Goal: Task Accomplishment & Management: Manage account settings

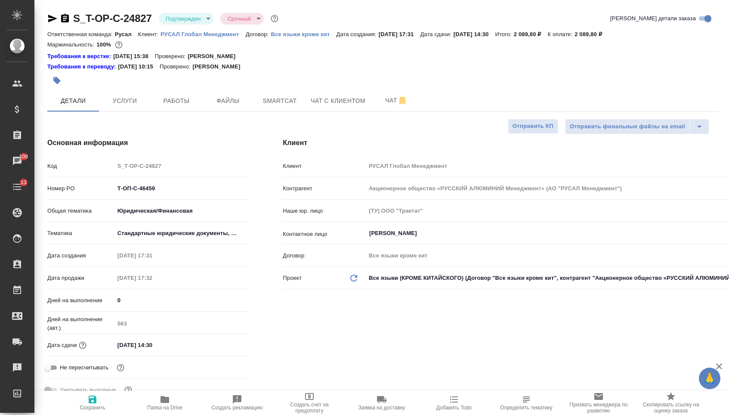
select select "RU"
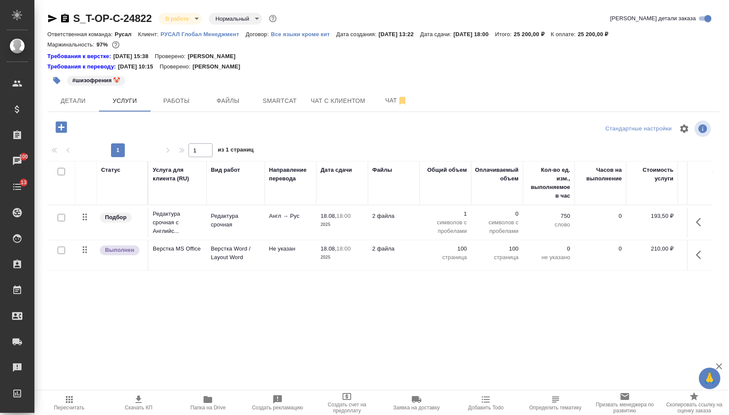
click at [443, 224] on p "символов с пробелами" at bounding box center [445, 226] width 43 height 17
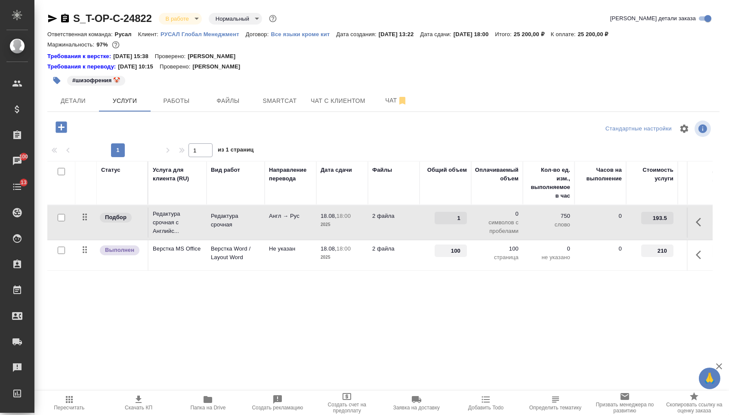
click at [696, 227] on icon "button" at bounding box center [701, 222] width 10 height 10
click at [647, 227] on icon "button" at bounding box center [652, 222] width 10 height 10
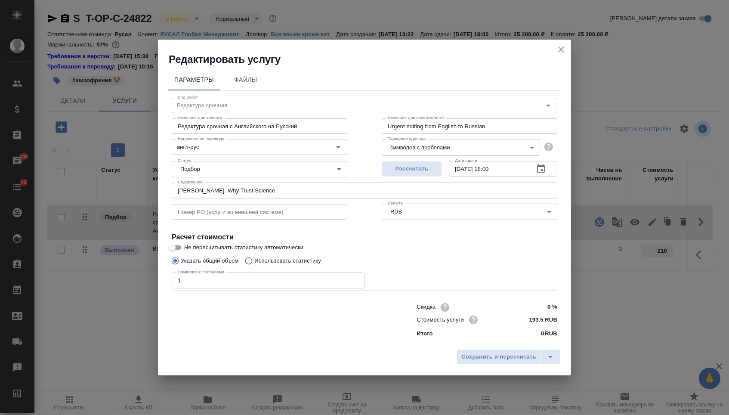
click at [408, 153] on body "🙏 .cls-1 fill:#fff; AWATERA [PERSON_NAME] Спецификации Заказы 100 Чаты 13 Todo …" at bounding box center [364, 207] width 729 height 415
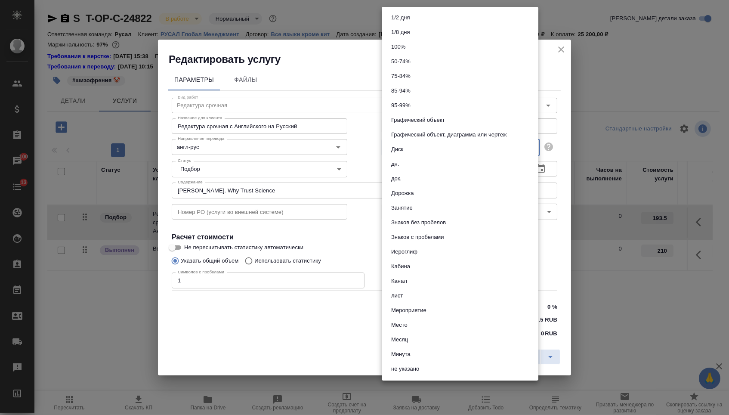
scroll to position [302, 0]
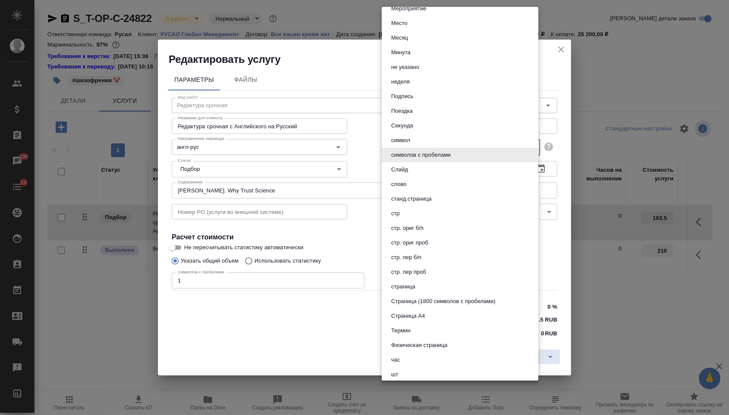
click at [410, 291] on button "страница" at bounding box center [403, 286] width 29 height 9
type input "5a8b1489cc6b4906c91bfdb2"
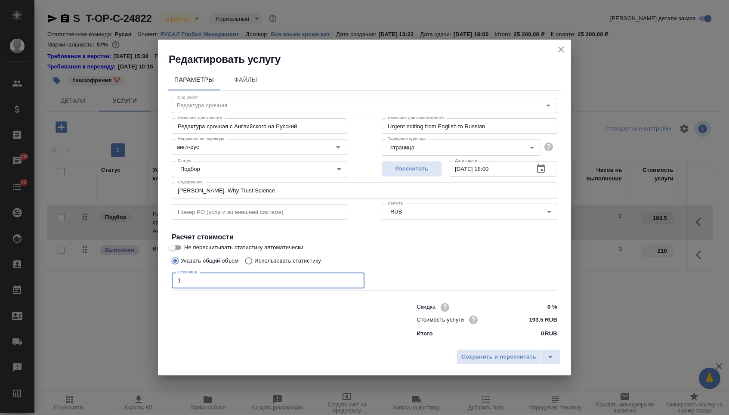
click at [241, 279] on input "1" at bounding box center [268, 279] width 193 height 15
type input "667800"
click at [474, 360] on span "Сохранить и пересчитать" at bounding box center [498, 357] width 75 height 10
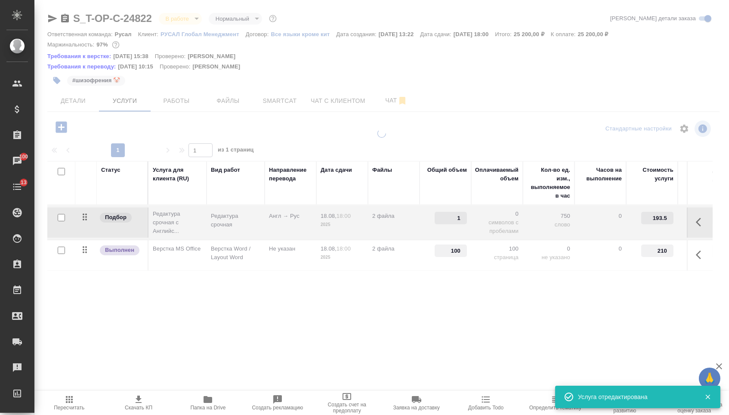
type input "667800"
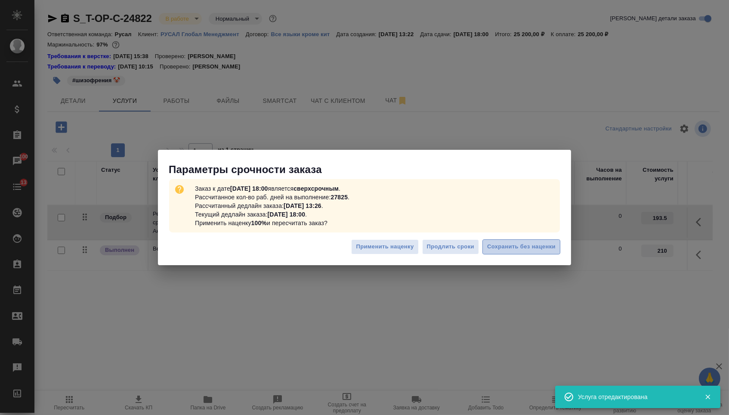
click at [545, 248] on span "Сохранить без наценки" at bounding box center [521, 247] width 68 height 10
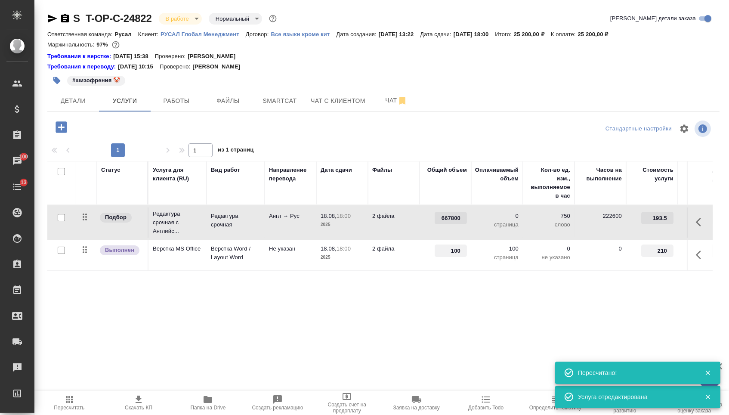
type input "urgent"
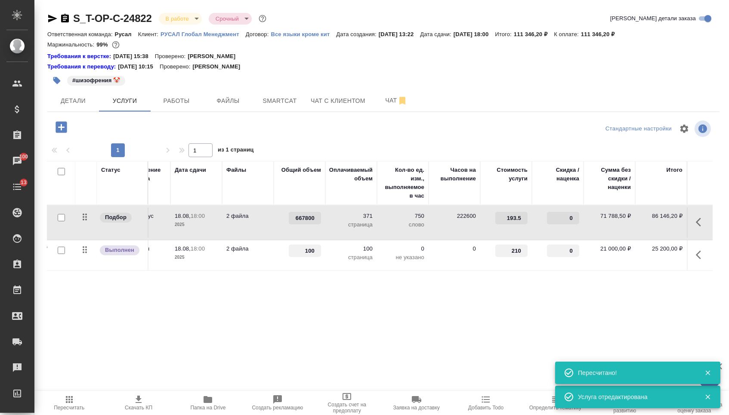
scroll to position [0, 145]
click at [509, 316] on div "Статус Услуга для клиента (RU) Вид работ Направление перевода Дата сдачи Файлы …" at bounding box center [379, 253] width 665 height 185
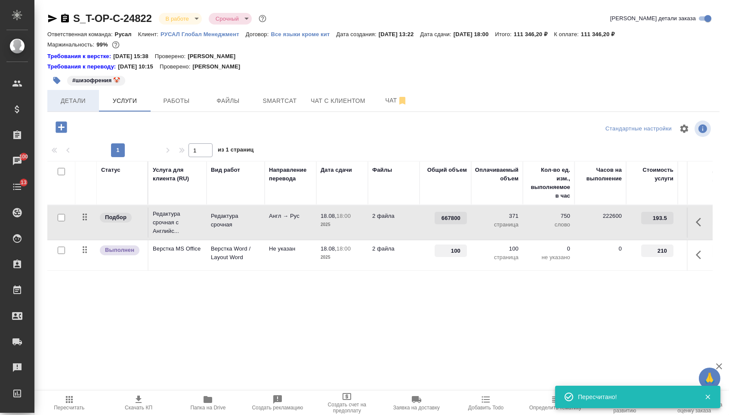
scroll to position [0, 0]
click at [90, 106] on span "Детали" at bounding box center [73, 101] width 41 height 11
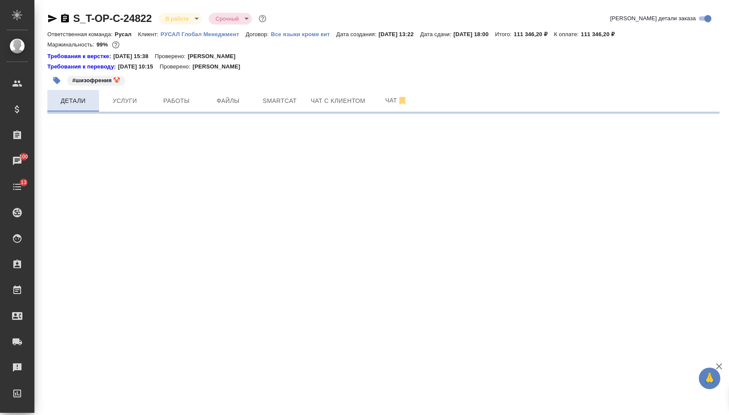
select select "RU"
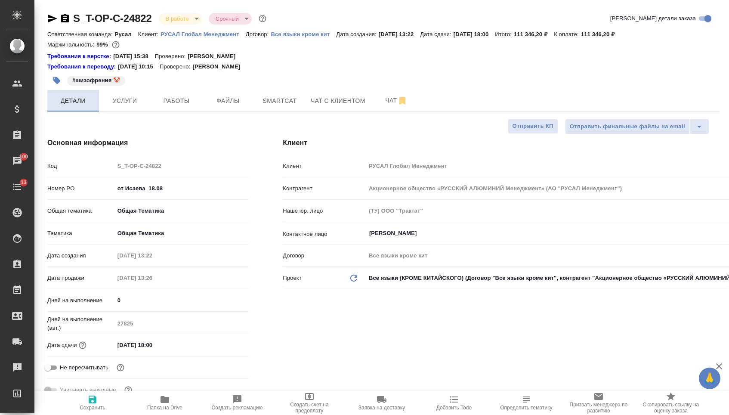
type textarea "x"
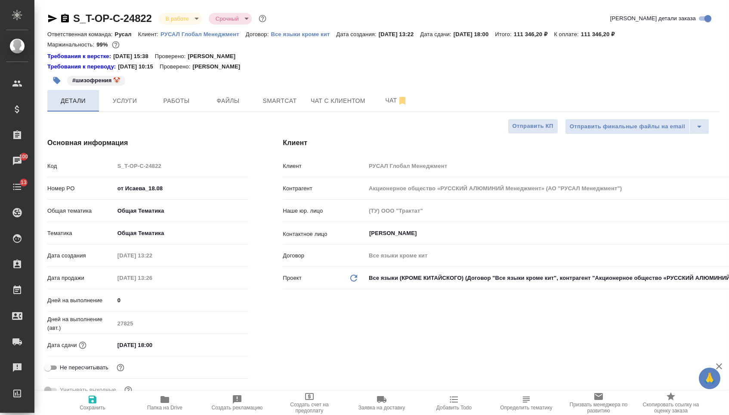
type textarea "x"
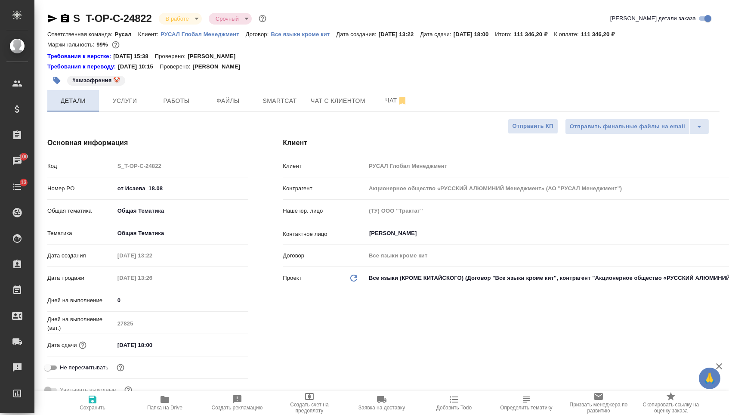
type textarea "x"
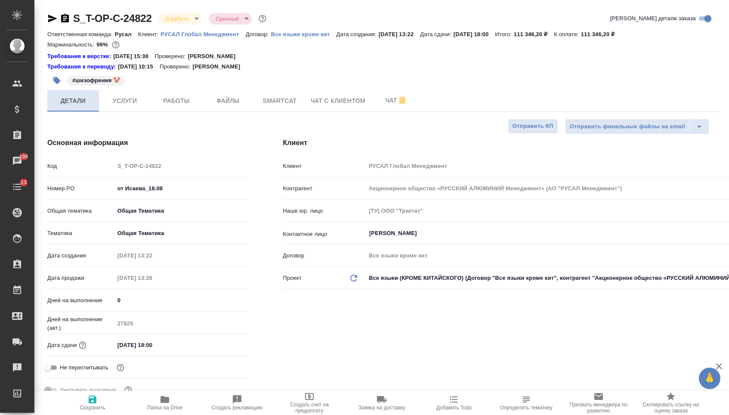
type textarea "x"
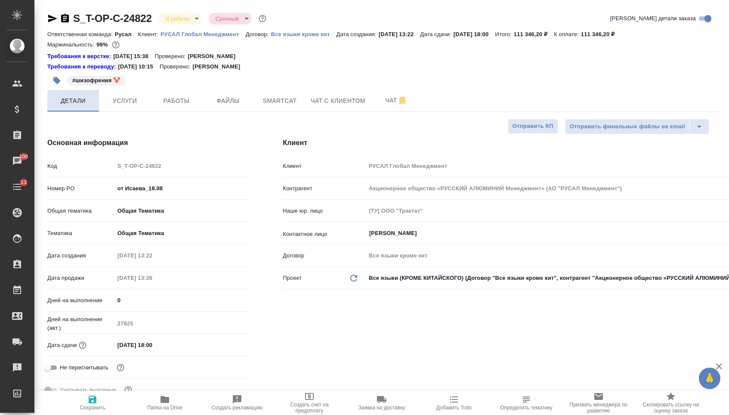
type textarea "x"
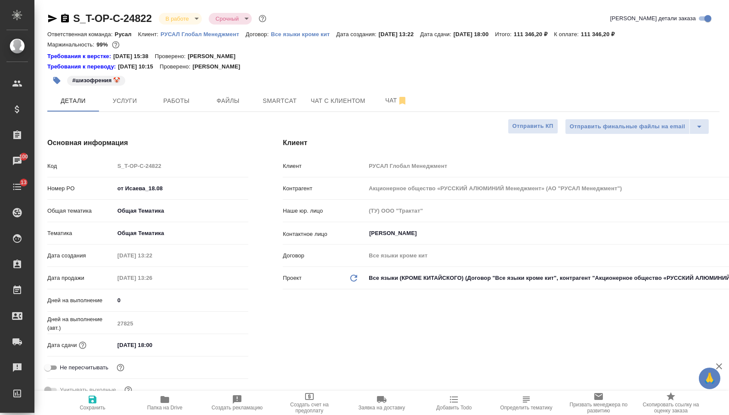
type textarea "x"
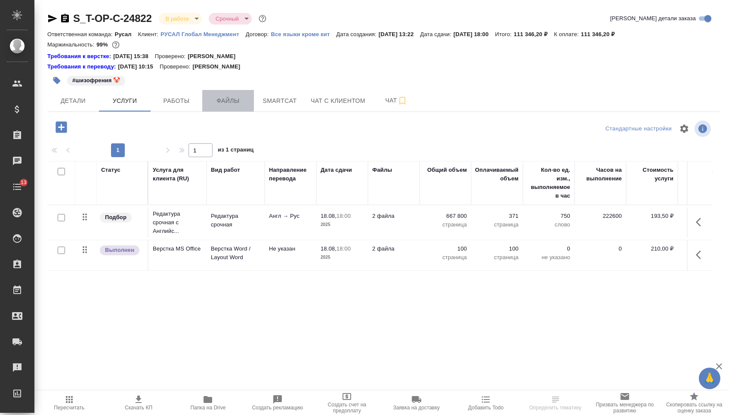
click at [236, 106] on span "Файлы" at bounding box center [227, 101] width 41 height 11
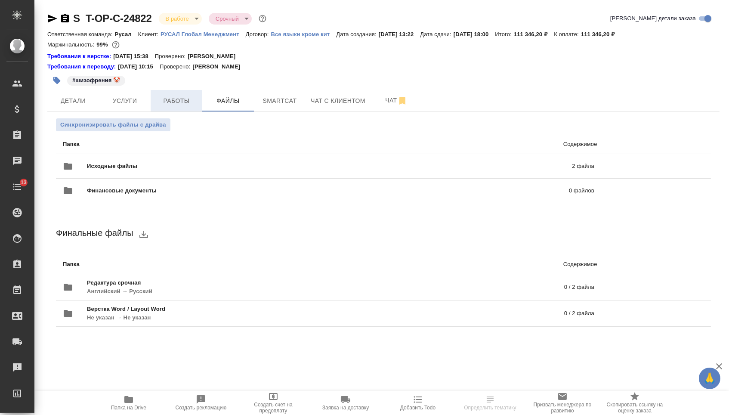
click at [171, 106] on span "Работы" at bounding box center [176, 101] width 41 height 11
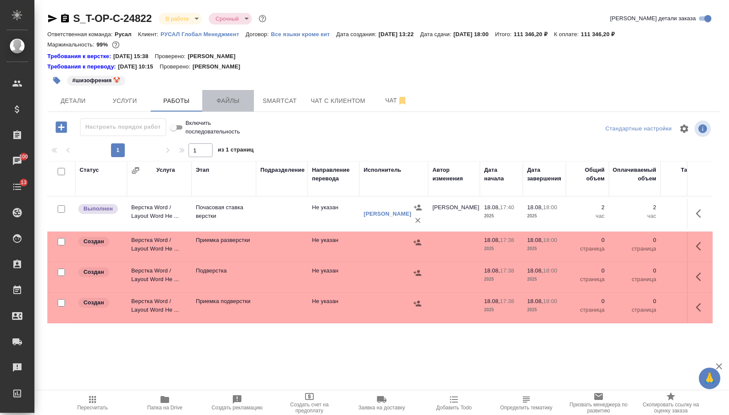
click at [242, 99] on span "Файлы" at bounding box center [227, 101] width 41 height 11
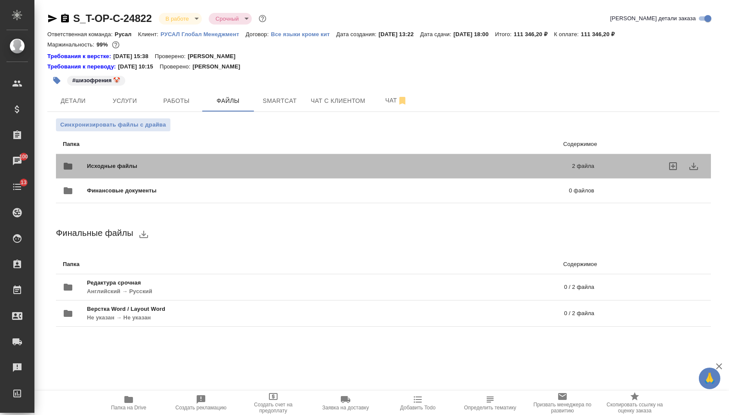
click at [225, 164] on div "Исходные файлы 2 файла" at bounding box center [328, 166] width 531 height 21
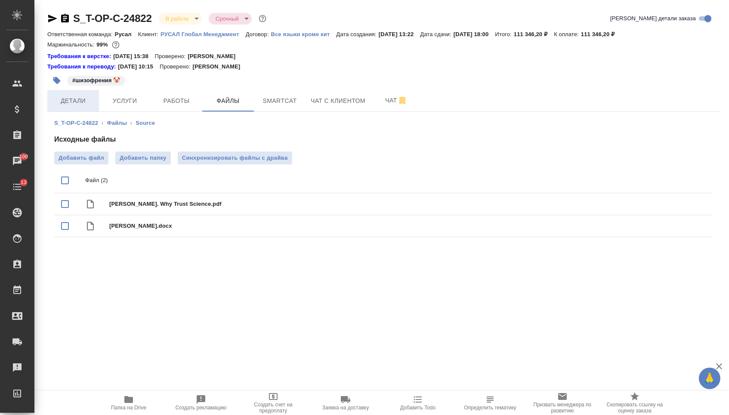
click at [84, 93] on button "Детали" at bounding box center [73, 101] width 52 height 22
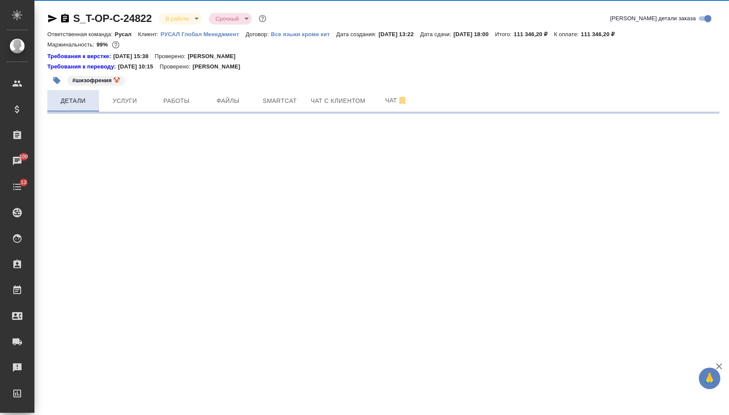
select select "RU"
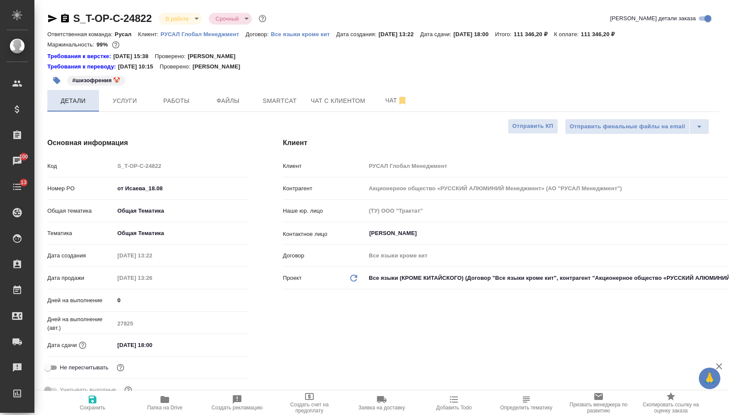
type textarea "x"
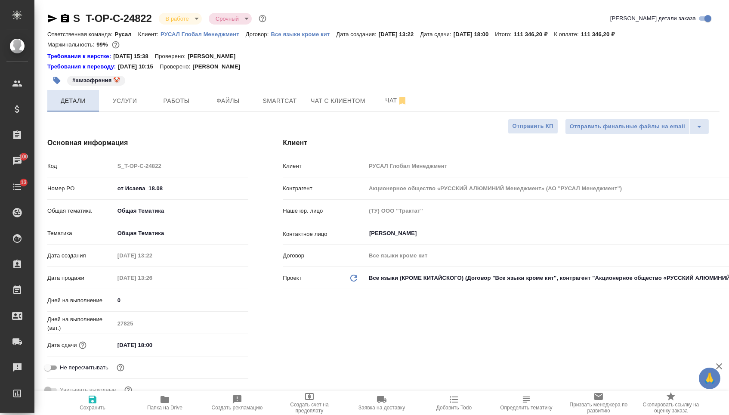
type textarea "x"
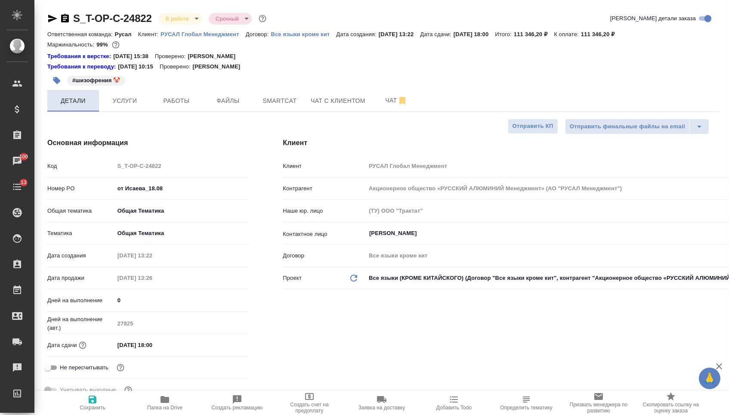
type textarea "x"
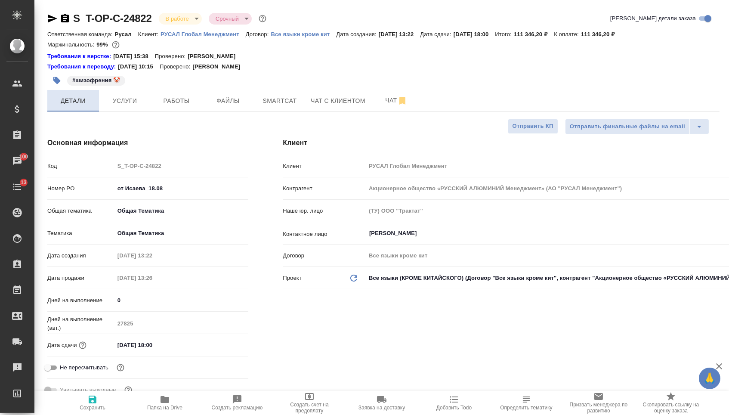
type textarea "x"
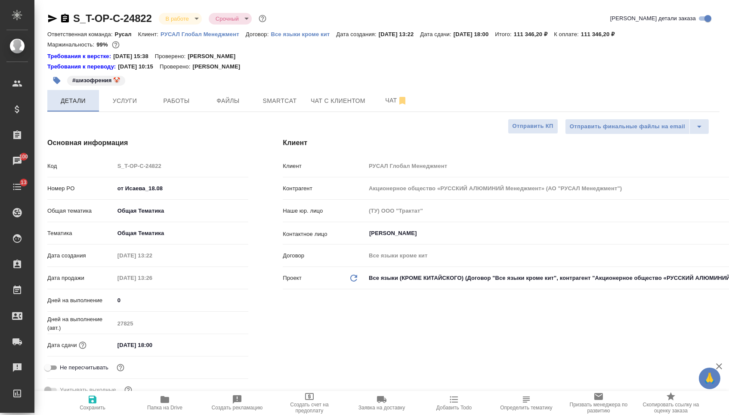
type textarea "x"
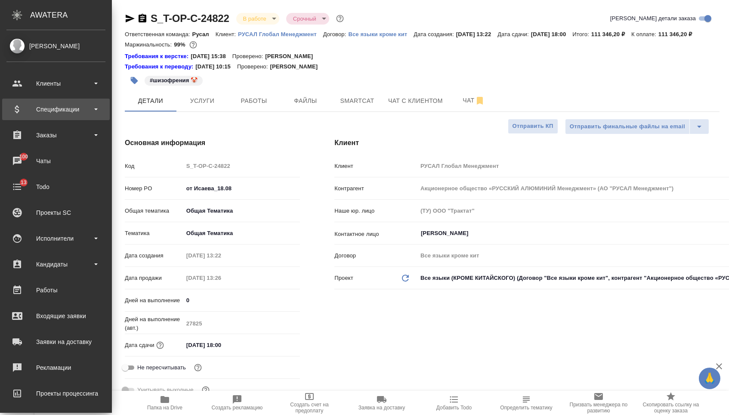
type textarea "x"
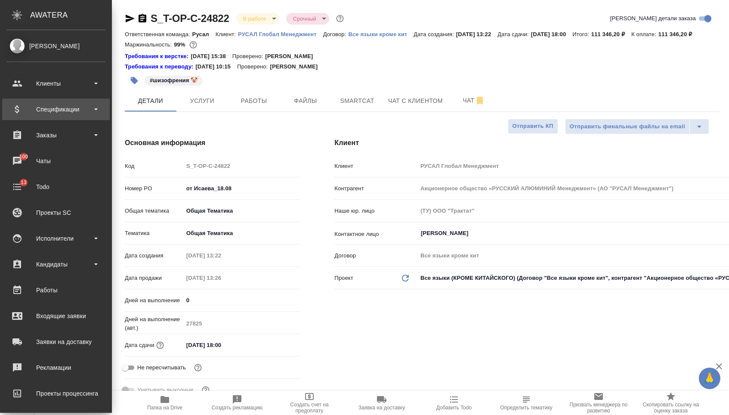
type textarea "x"
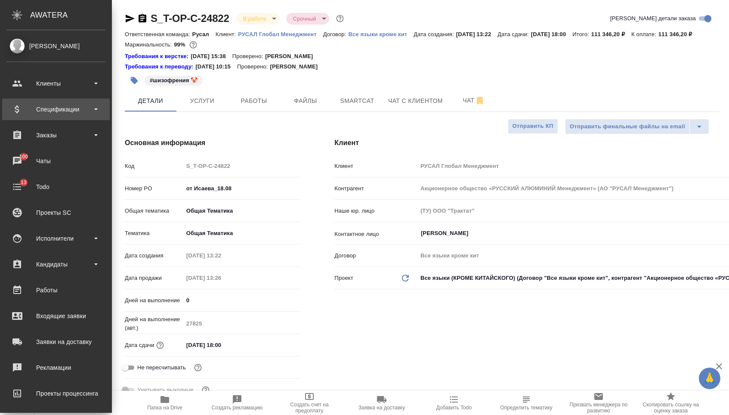
type textarea "x"
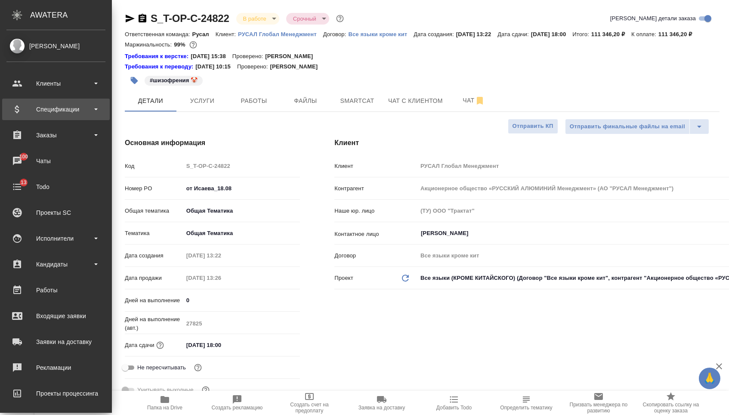
type textarea "x"
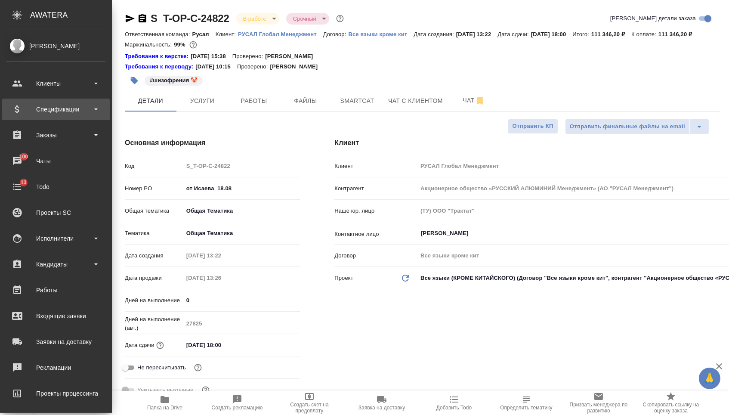
type textarea "x"
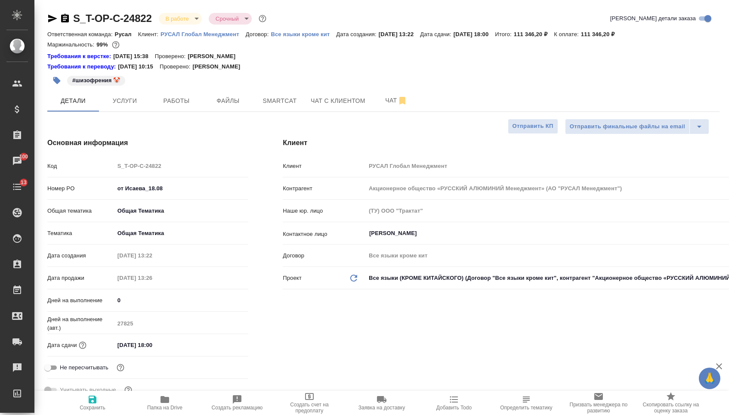
type textarea "x"
click at [282, 128] on div "Клиент Клиент РУСАЛ Глобал Менеджмент Контрагент Акционерное общество «РУССКИЙ …" at bounding box center [501, 270] width 471 height 301
type textarea "x"
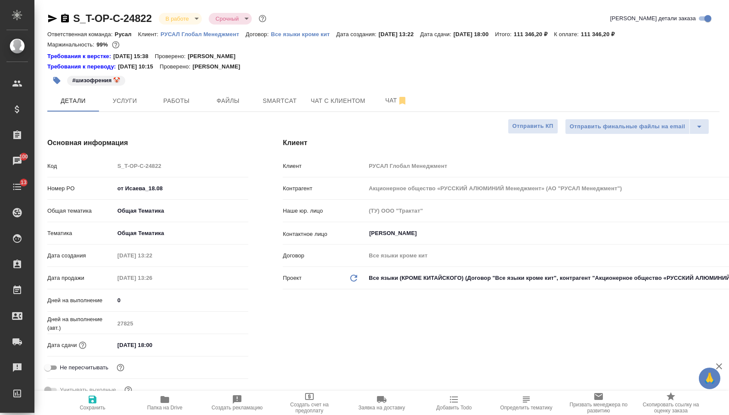
type textarea "x"
